Goal: Task Accomplishment & Management: Manage account settings

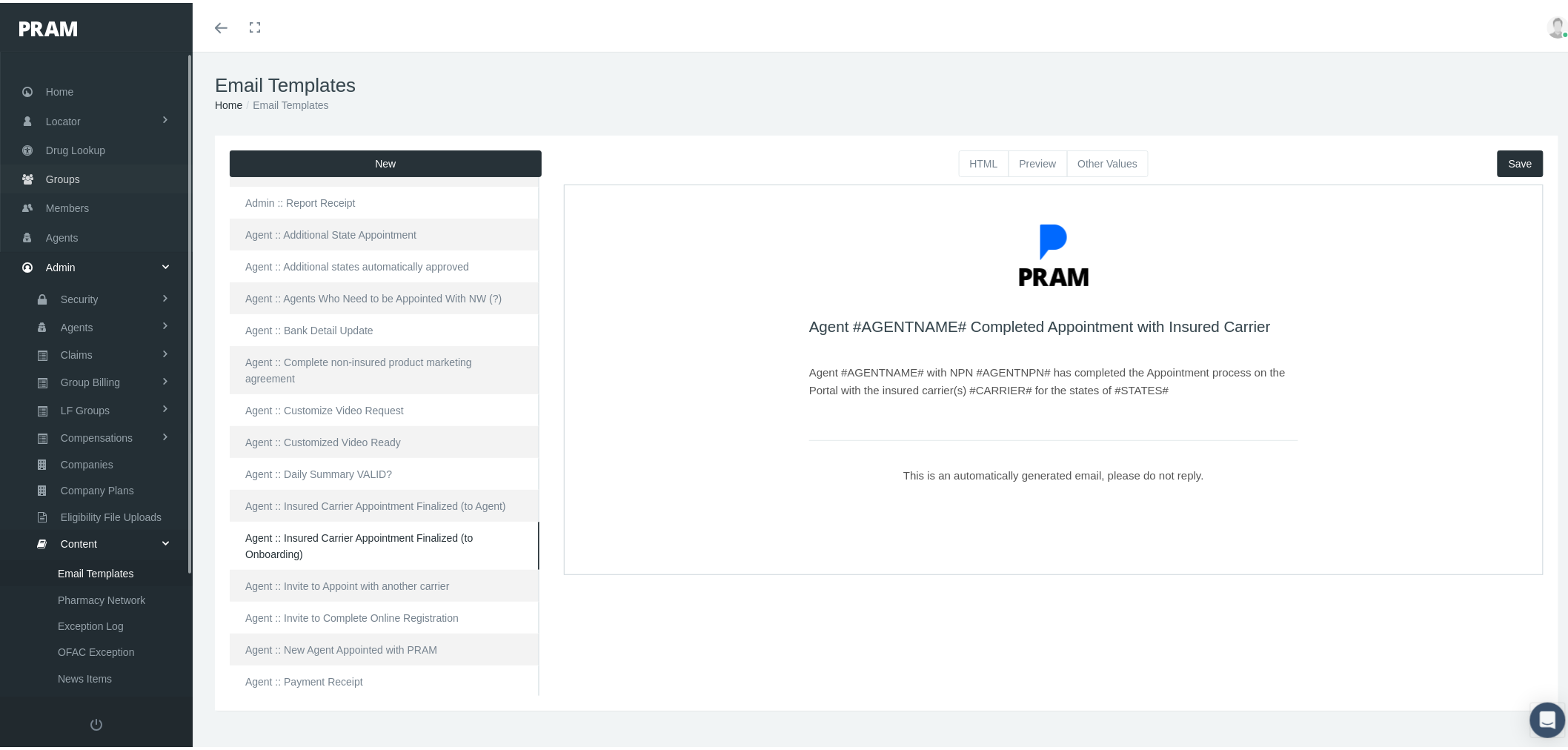
click at [86, 176] on link "Groups" at bounding box center [96, 176] width 193 height 29
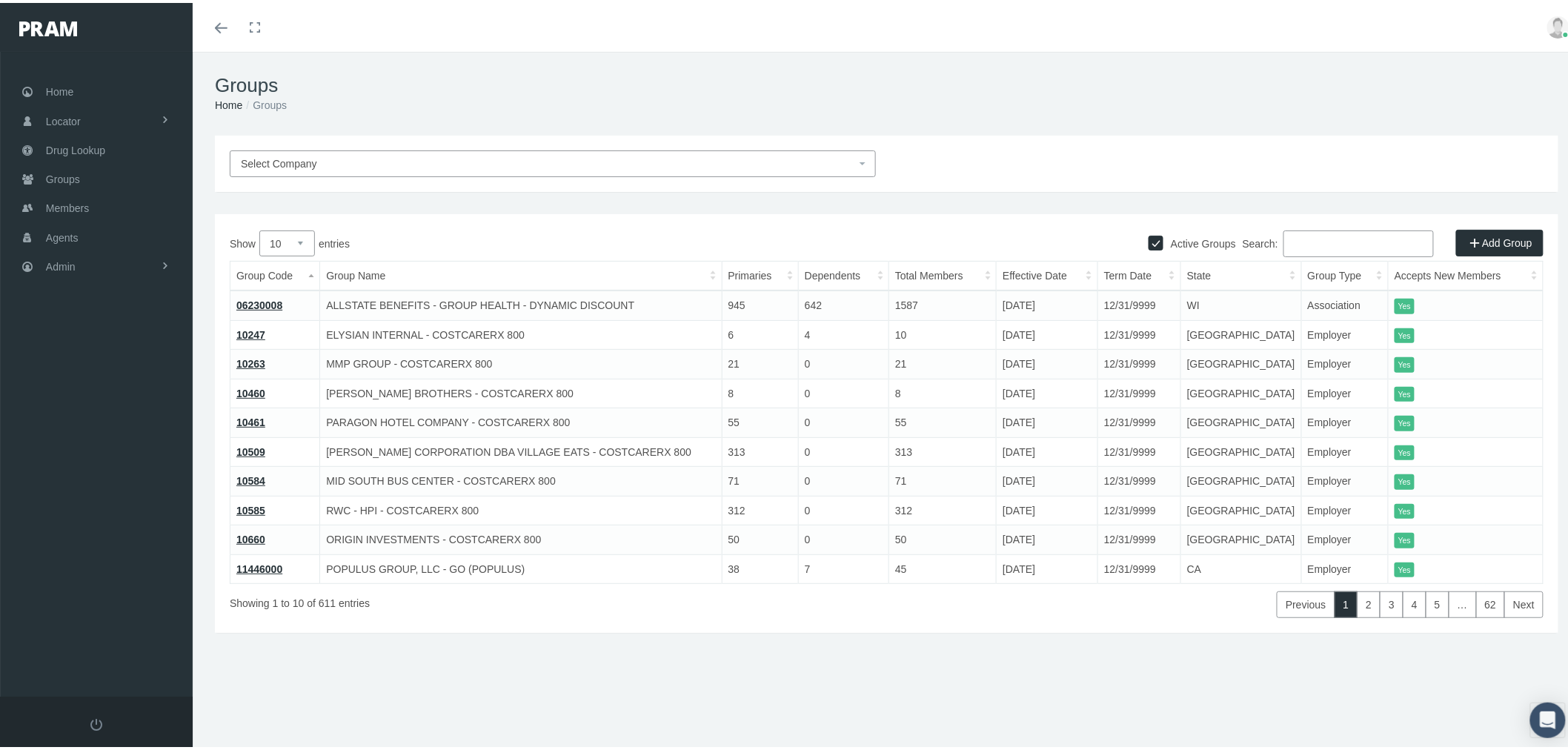
click at [1323, 243] on input "Search:" at bounding box center [1358, 240] width 150 height 27
paste input "724104"
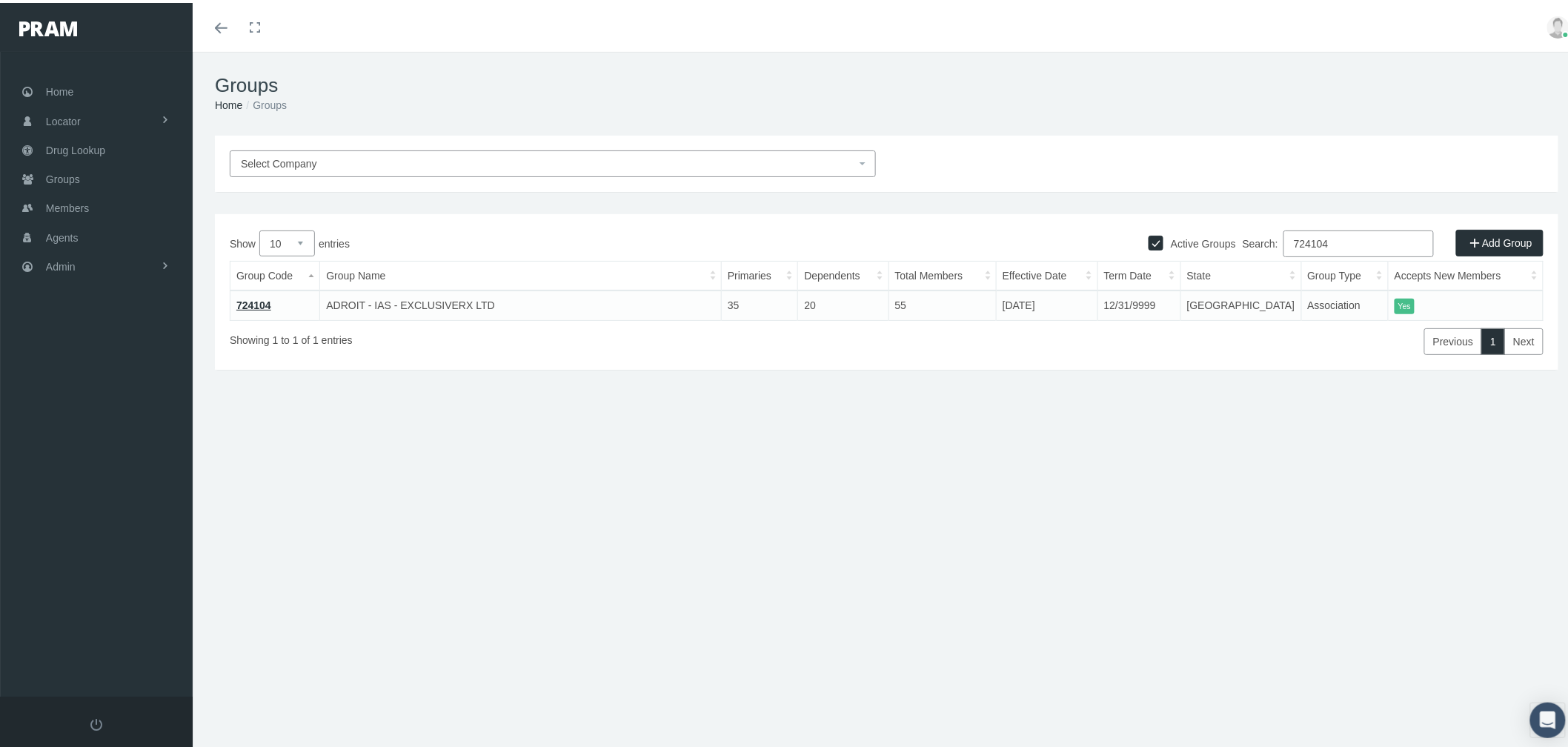
type input "724104"
click at [257, 305] on link "724104" at bounding box center [253, 302] width 35 height 12
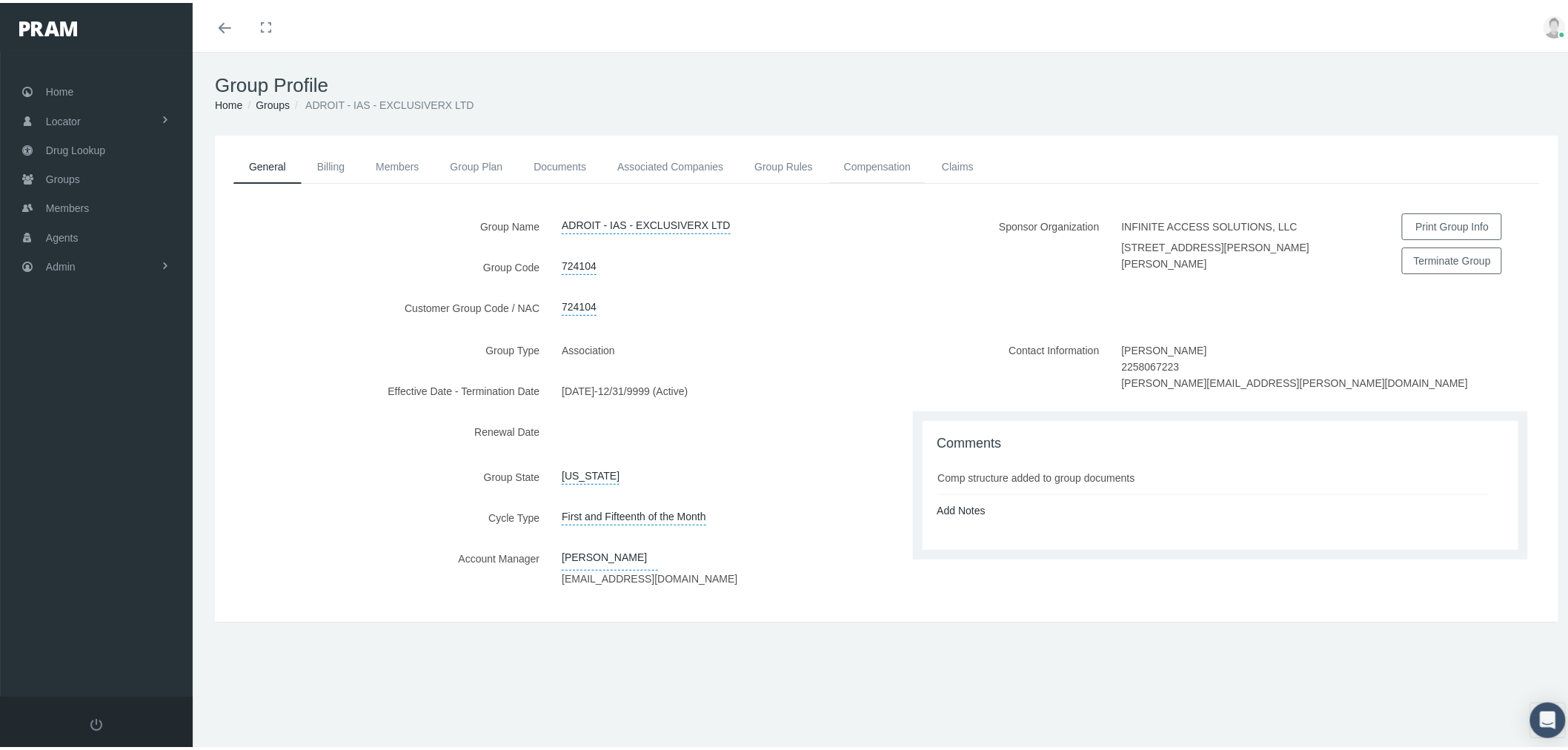
click at [873, 159] on link "Compensation" at bounding box center [877, 163] width 97 height 33
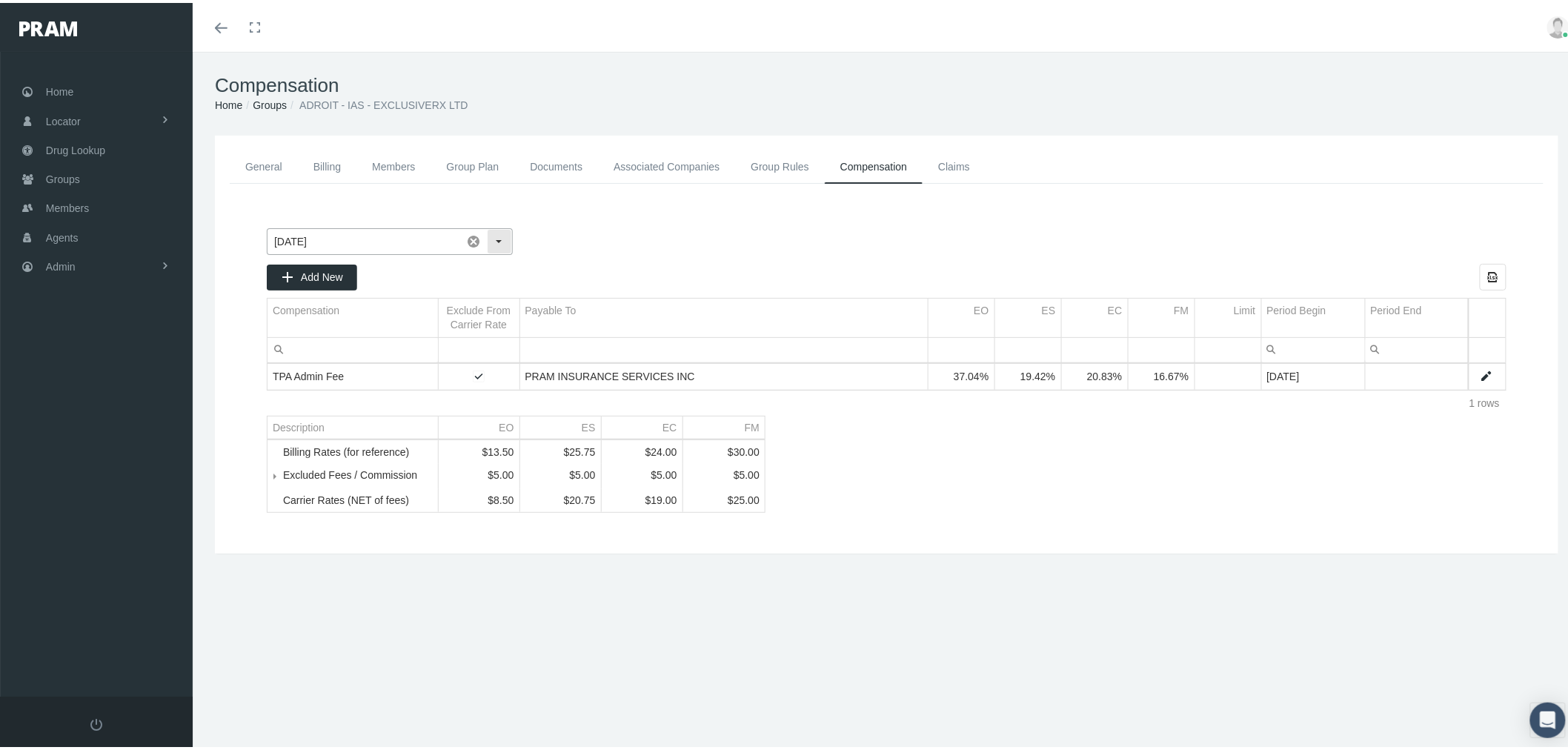
click at [500, 240] on div "Select" at bounding box center [500, 238] width 24 height 24
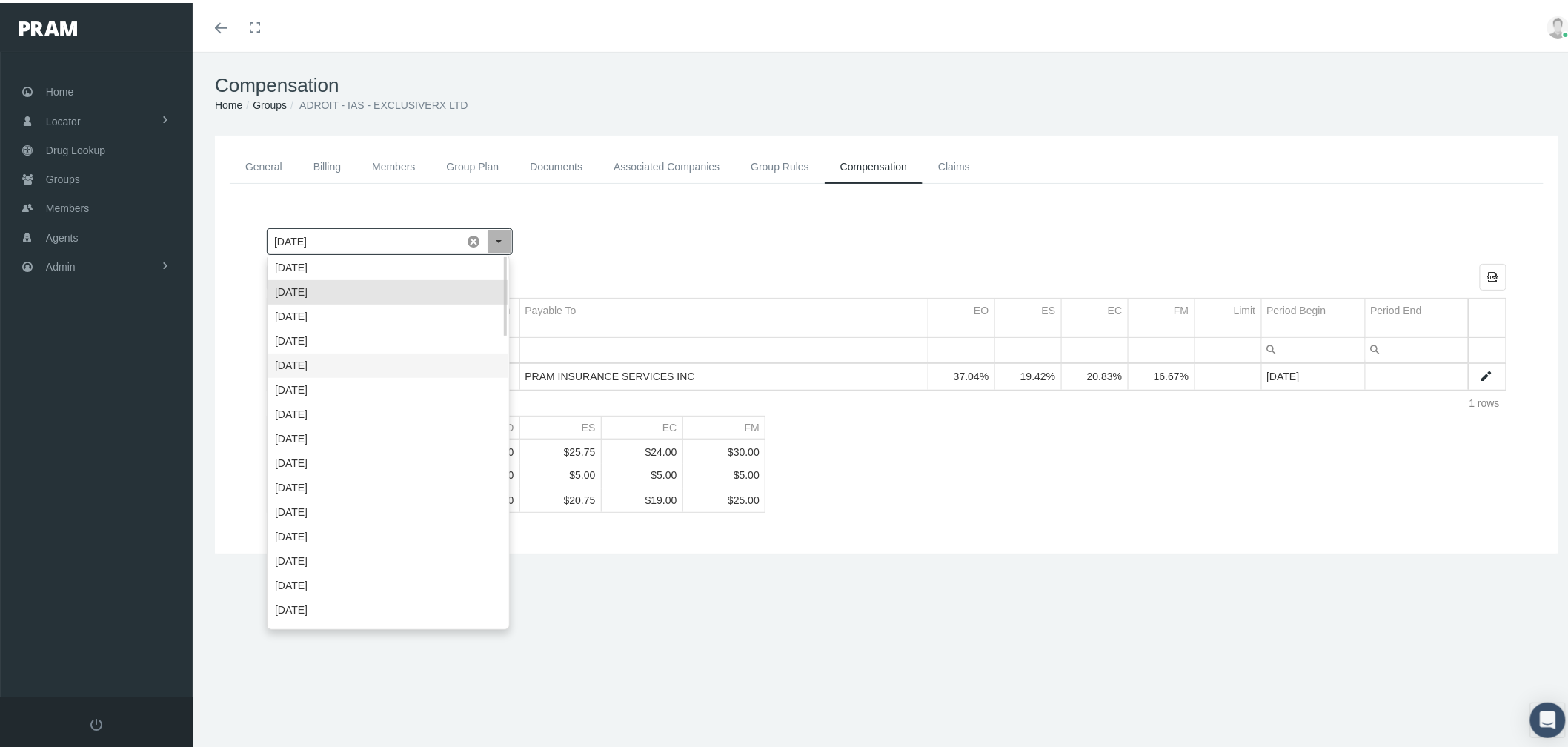
click at [442, 359] on div "[DATE]" at bounding box center [389, 363] width 240 height 25
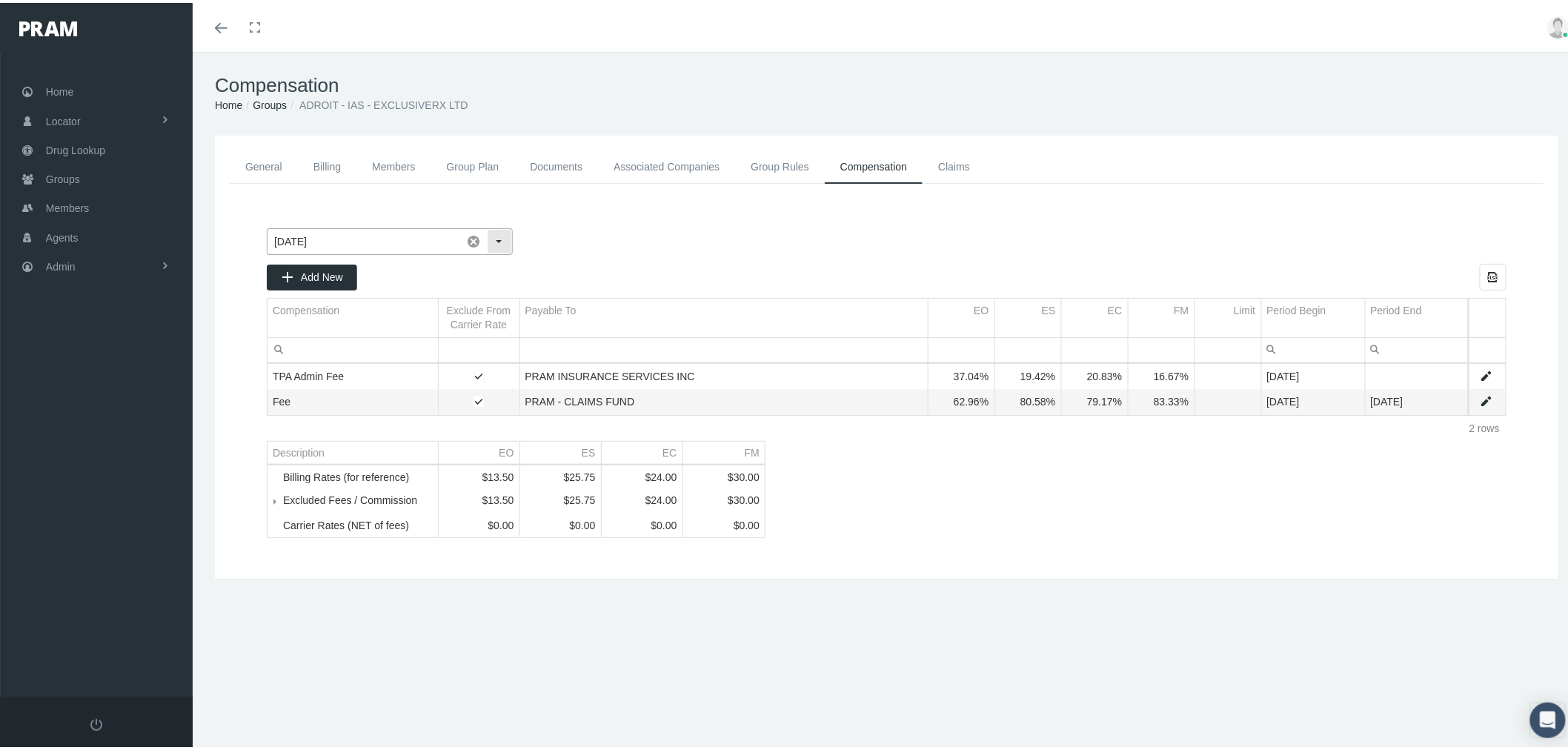
drag, startPoint x: 493, startPoint y: 237, endPoint x: 478, endPoint y: 256, distance: 24.2
click at [493, 237] on div "Select" at bounding box center [500, 238] width 24 height 24
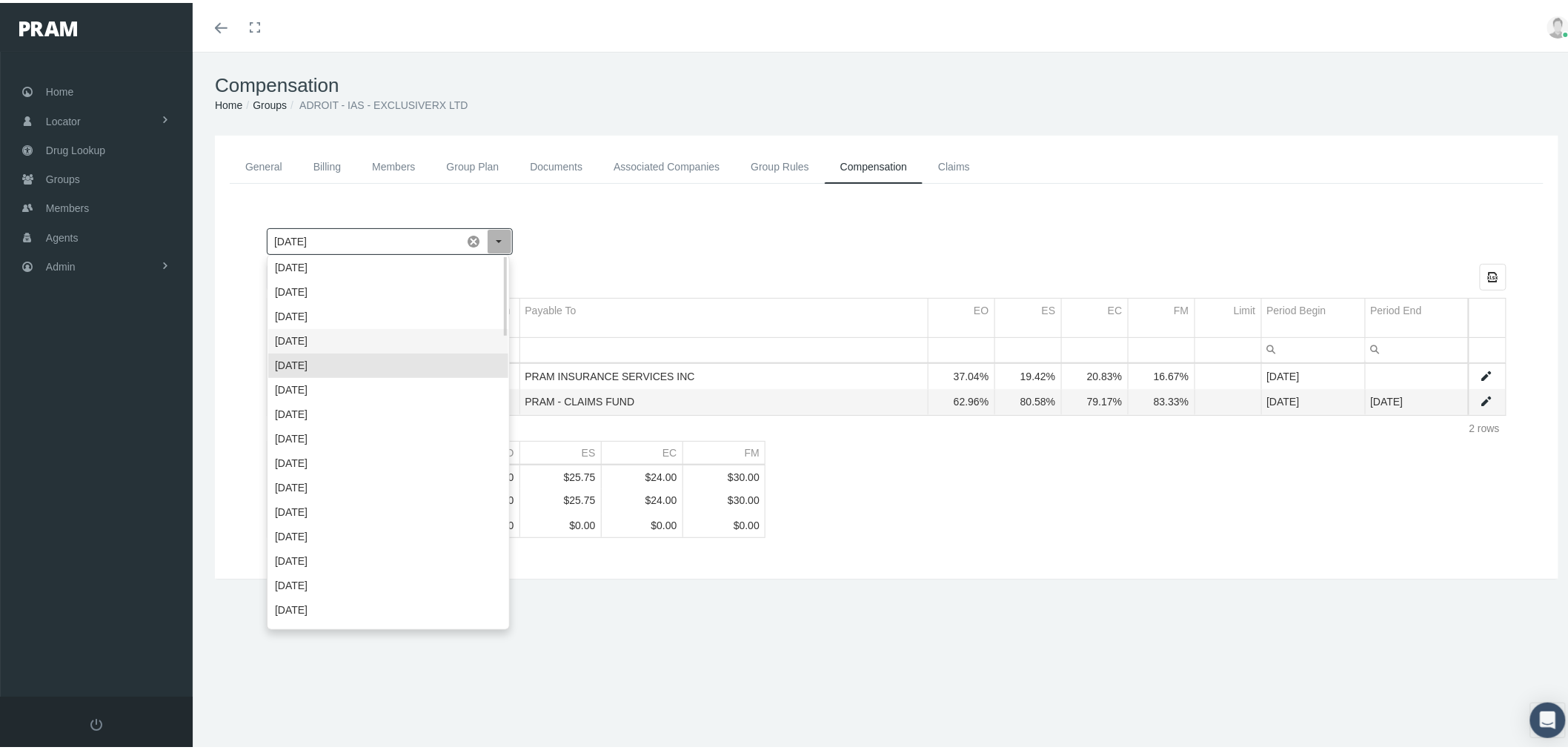
click at [424, 345] on div "[DATE]" at bounding box center [389, 338] width 240 height 25
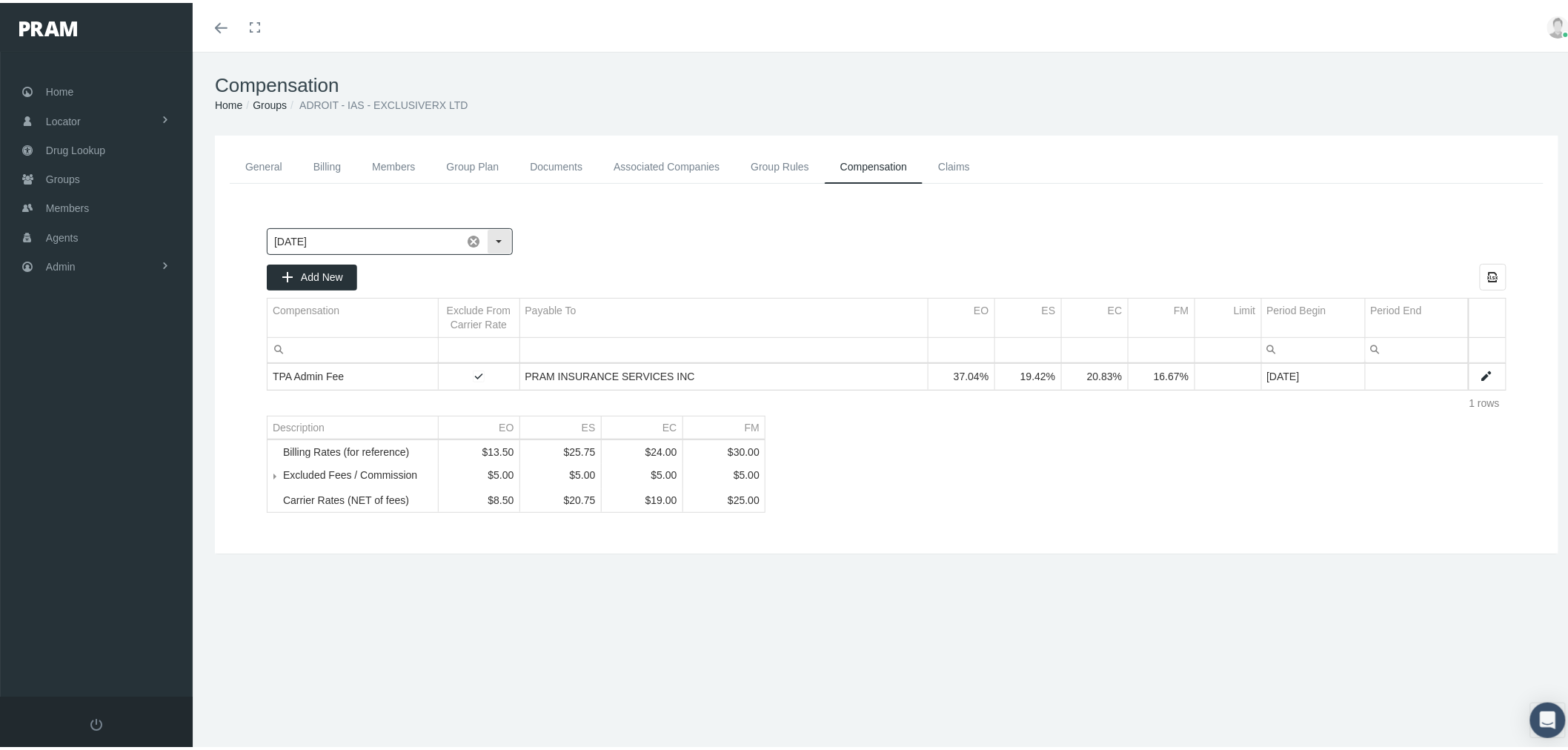
click at [501, 231] on div "Select" at bounding box center [500, 238] width 24 height 24
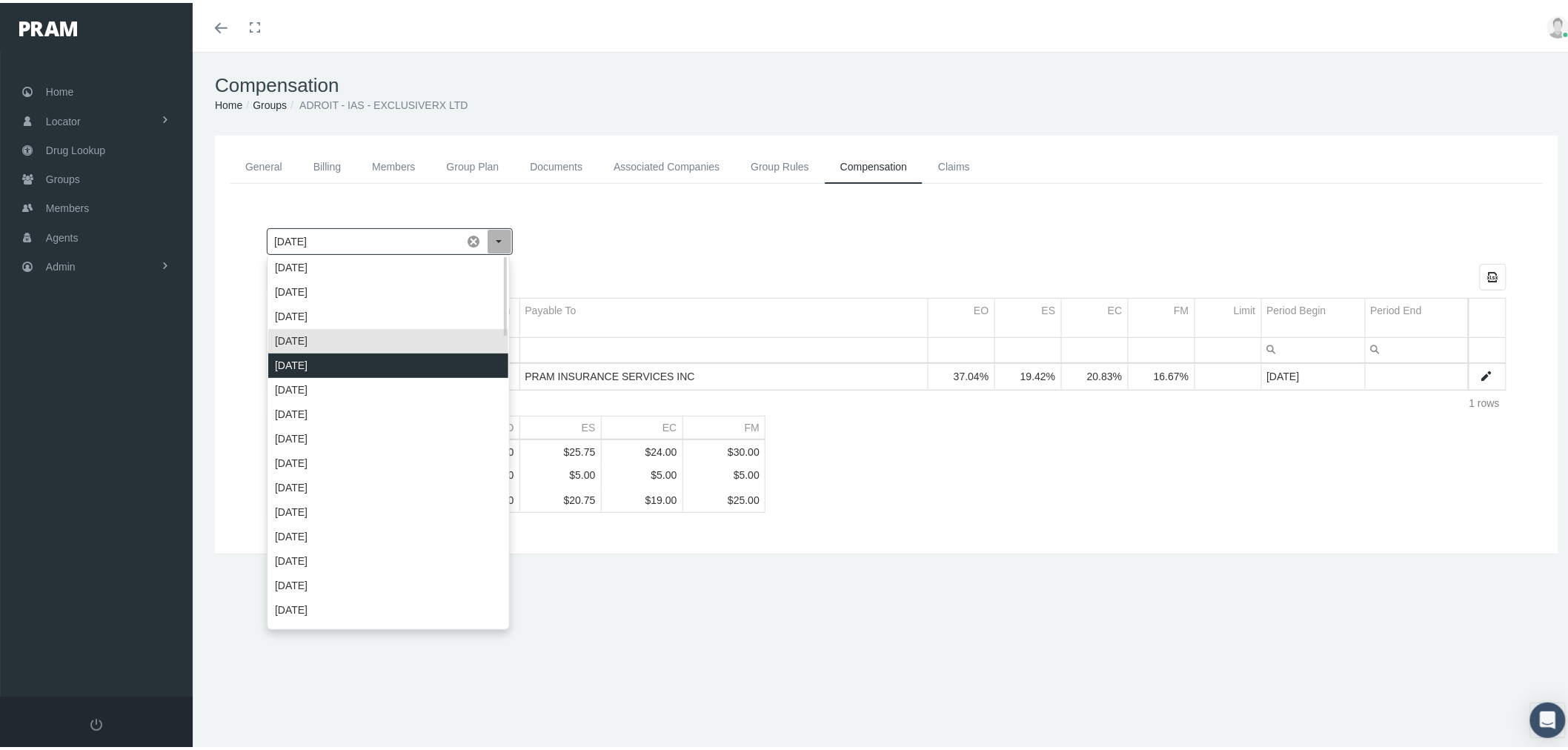
click at [463, 364] on div "[DATE]" at bounding box center [389, 363] width 240 height 25
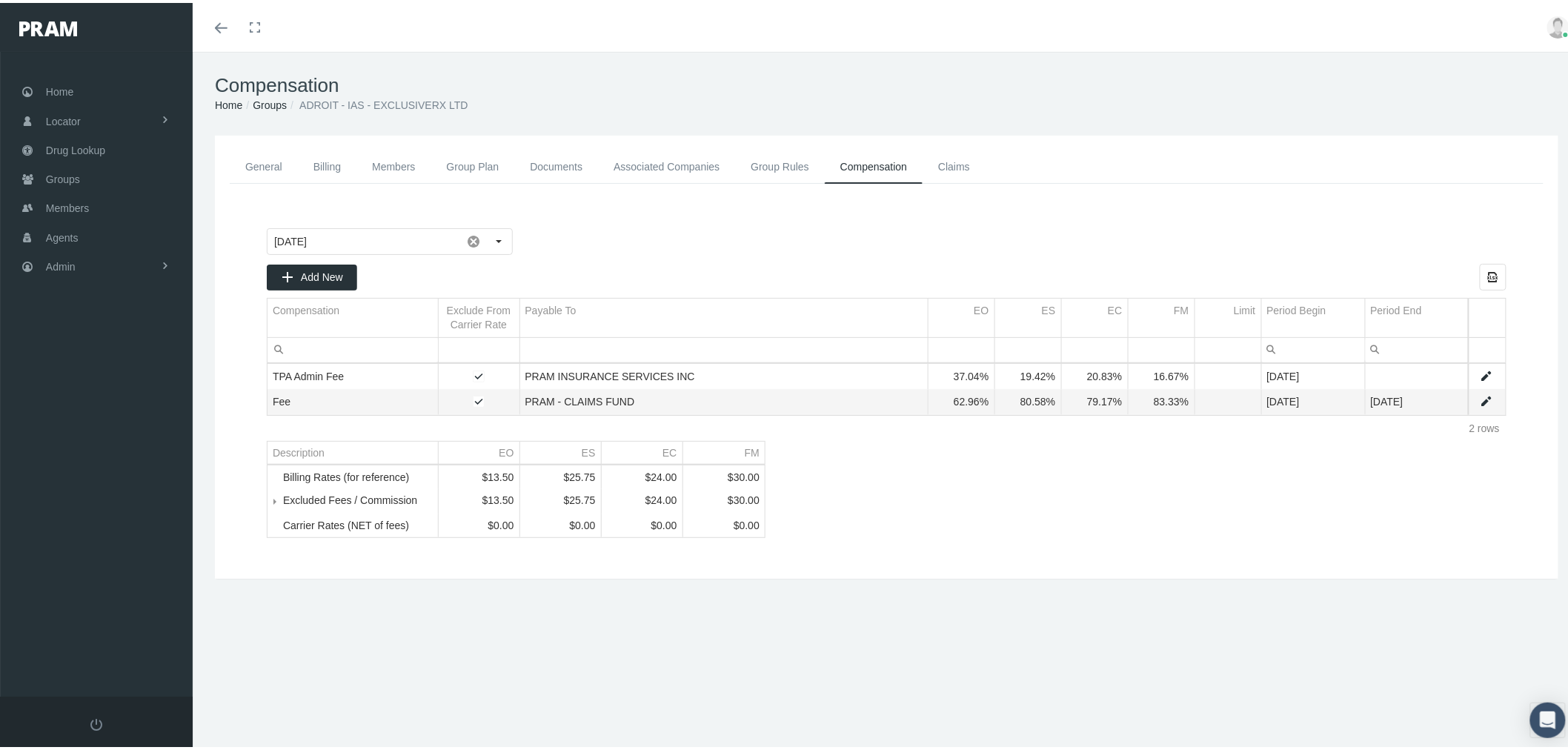
click at [902, 479] on div "[DATE] Pull down to refresh... Release to refresh... Refreshing... [DATE] [DATE…" at bounding box center [886, 380] width 1269 height 340
click at [283, 505] on span "Tree list" at bounding box center [283, 497] width 0 height 13
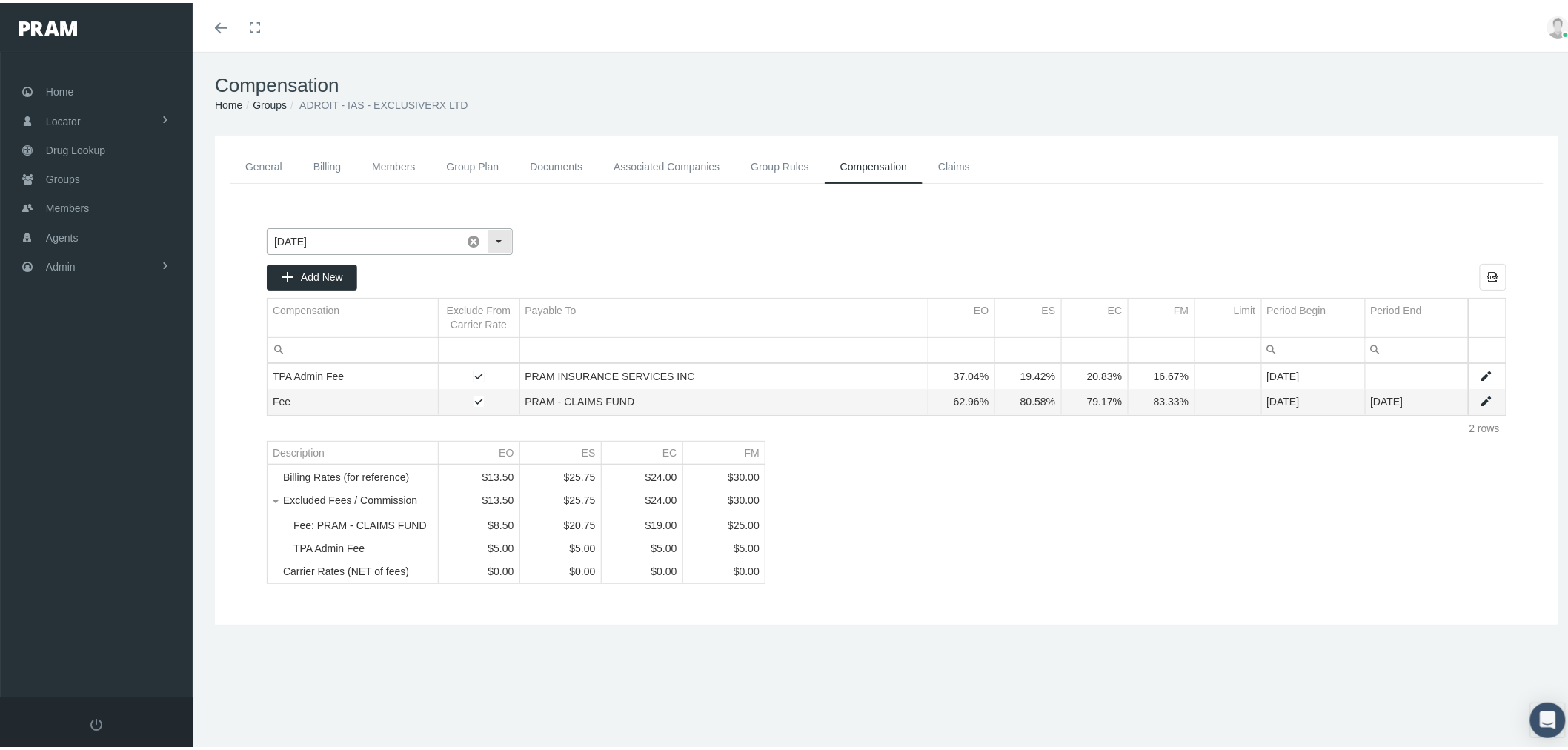
click at [507, 237] on div "Select" at bounding box center [500, 238] width 24 height 24
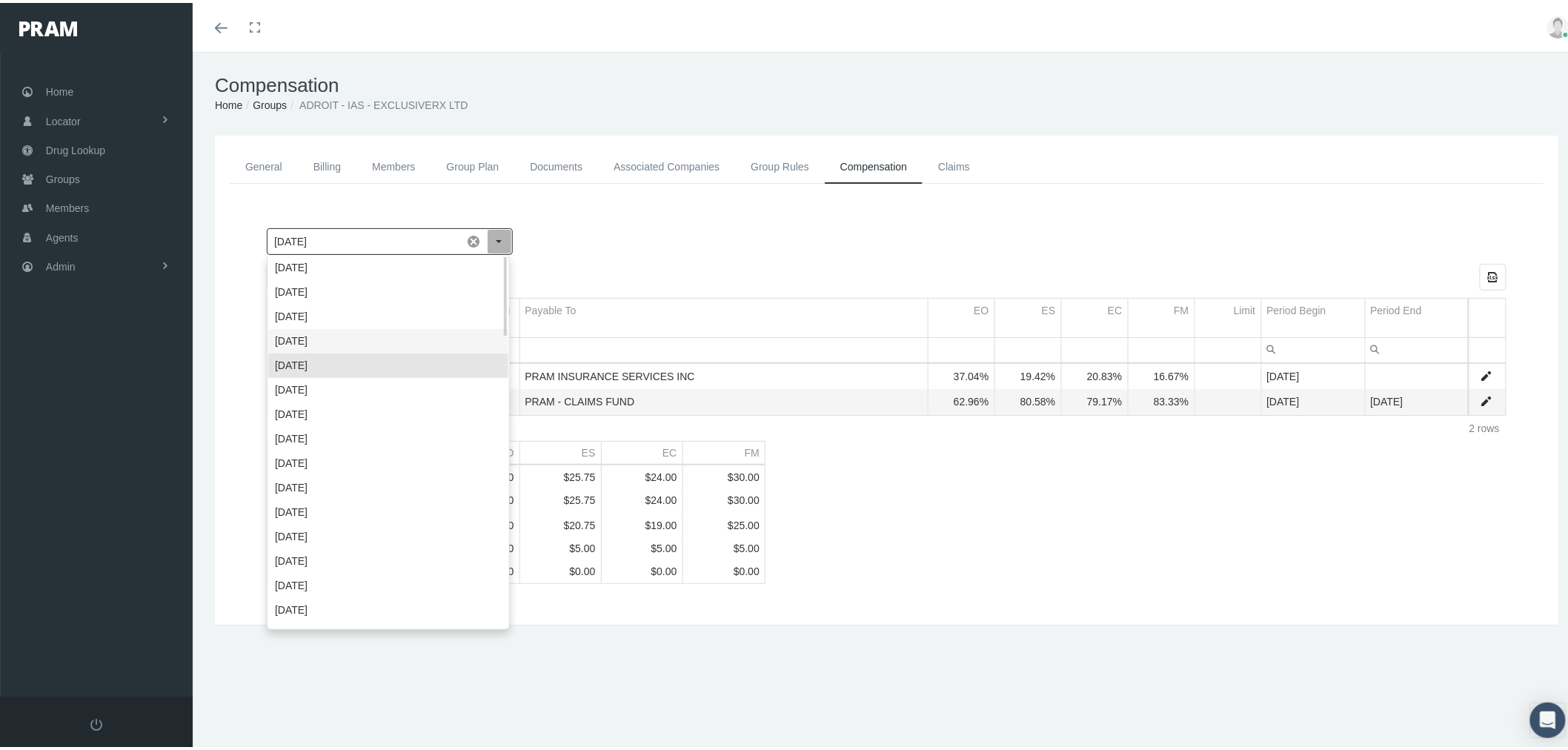
click at [436, 342] on div "[DATE]" at bounding box center [389, 338] width 240 height 25
type input "[DATE]"
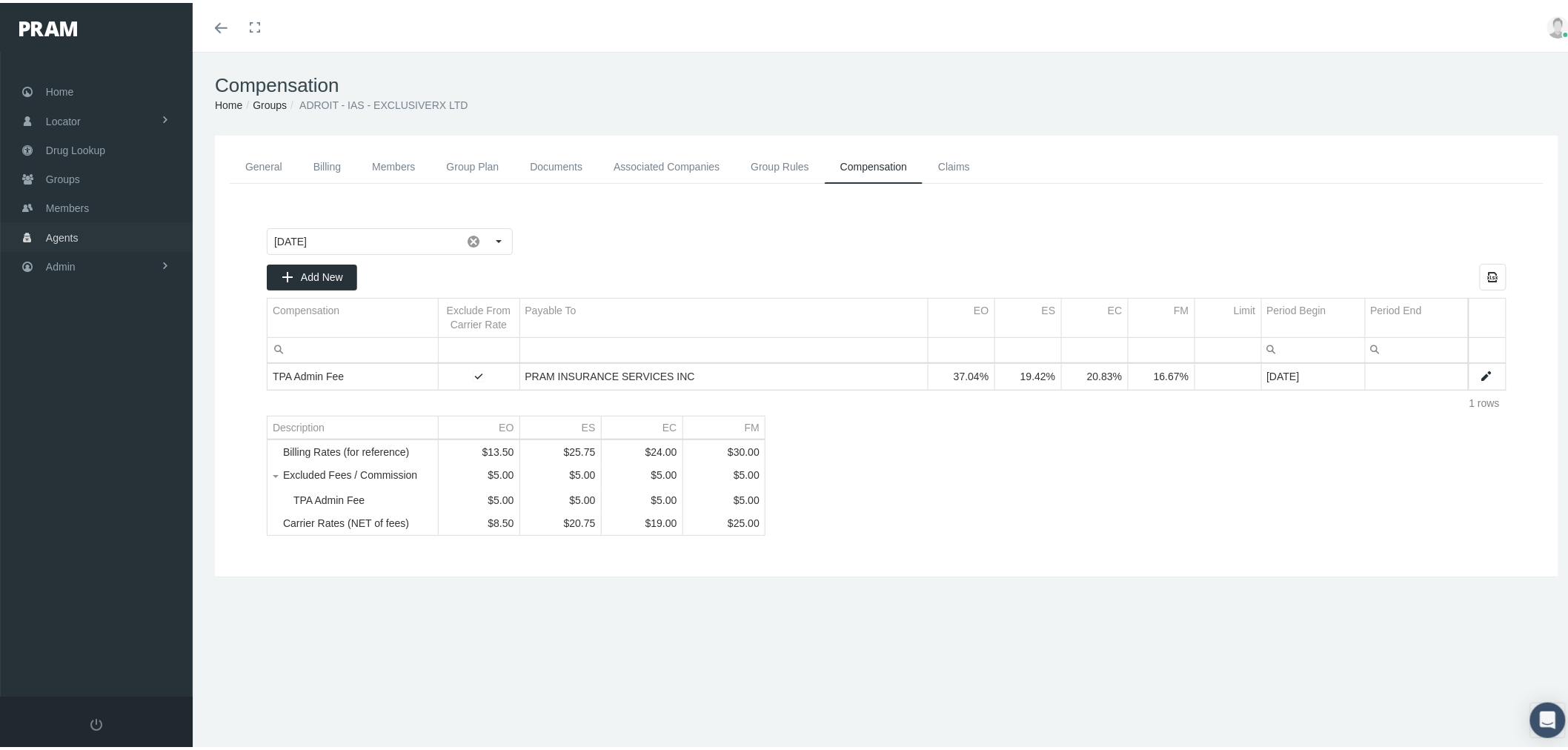
click at [132, 260] on link "Admin" at bounding box center [96, 263] width 193 height 29
click at [97, 501] on span "Eligibility File Uploads" at bounding box center [110, 513] width 100 height 25
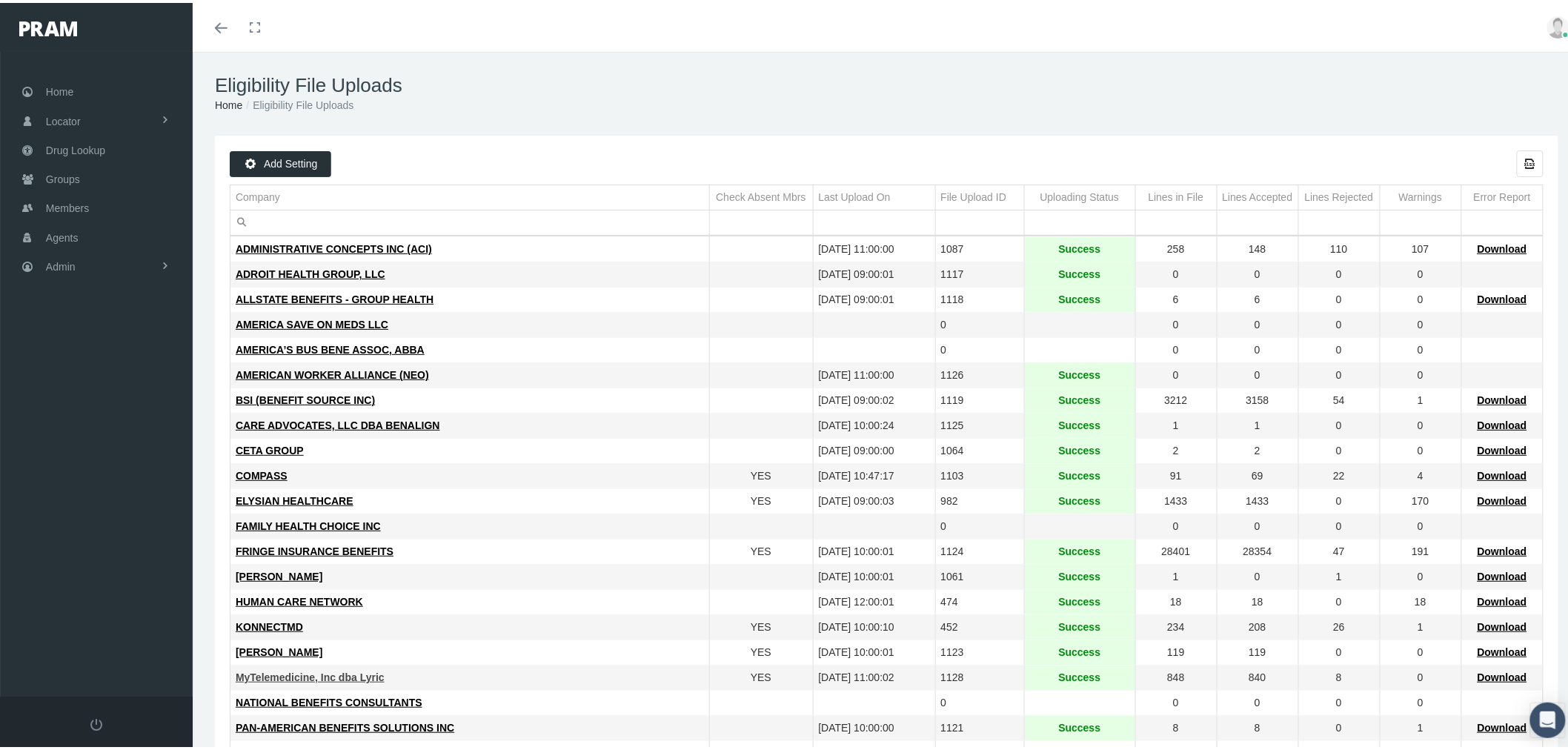
click at [331, 679] on span "MyTelemedicine, Inc dba Lyric" at bounding box center [310, 675] width 149 height 12
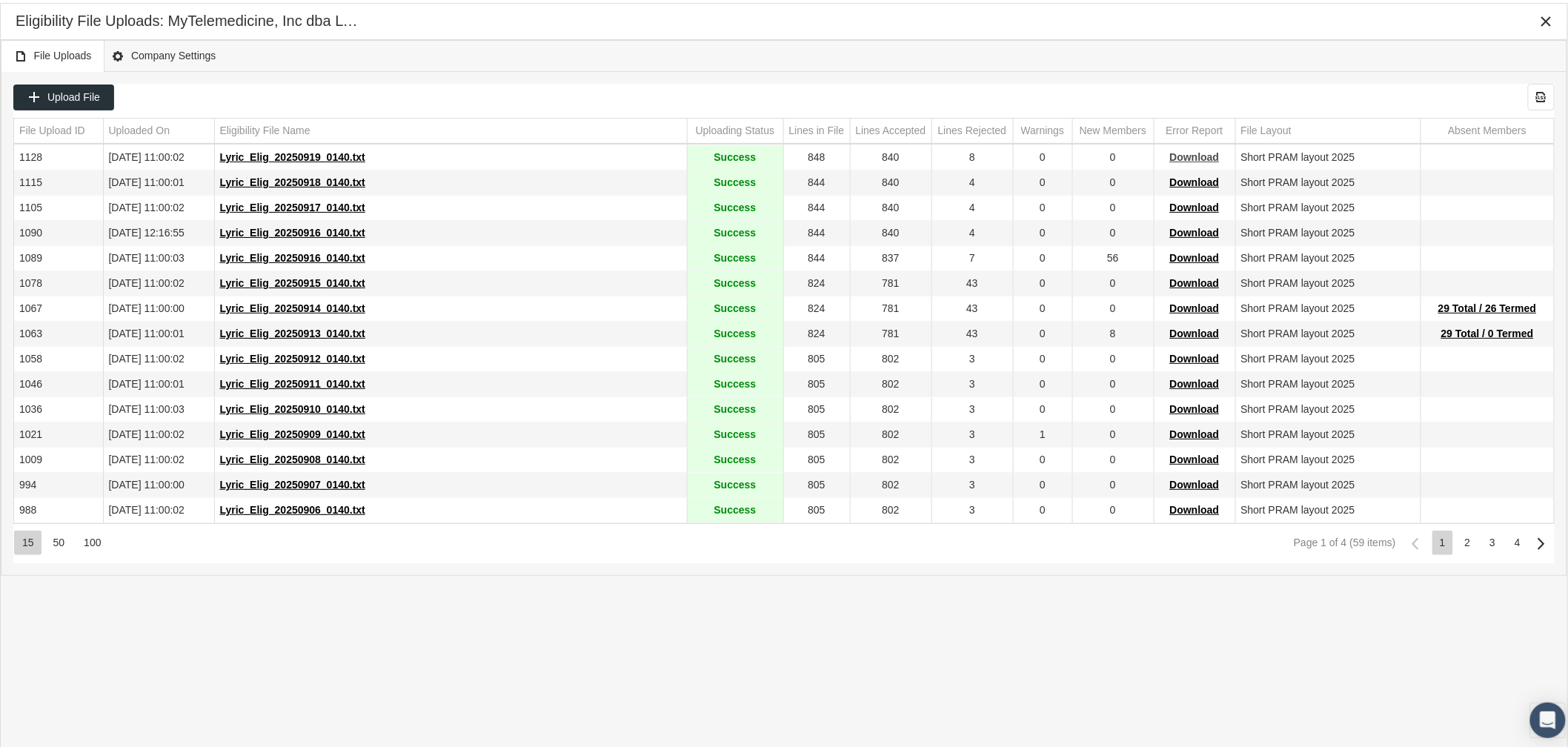
click at [1194, 157] on span "Download" at bounding box center [1195, 154] width 50 height 12
